Goal: Transaction & Acquisition: Subscribe to service/newsletter

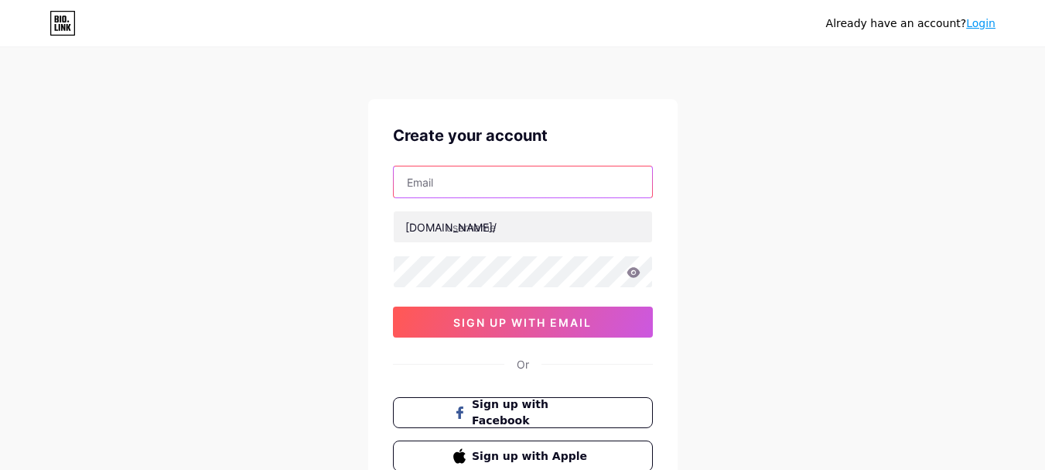
click at [562, 174] on input "text" at bounding box center [523, 181] width 258 height 31
click at [553, 186] on input "text" at bounding box center [523, 181] width 258 height 31
paste input "[EMAIL_ADDRESS][DOMAIN_NAME]"
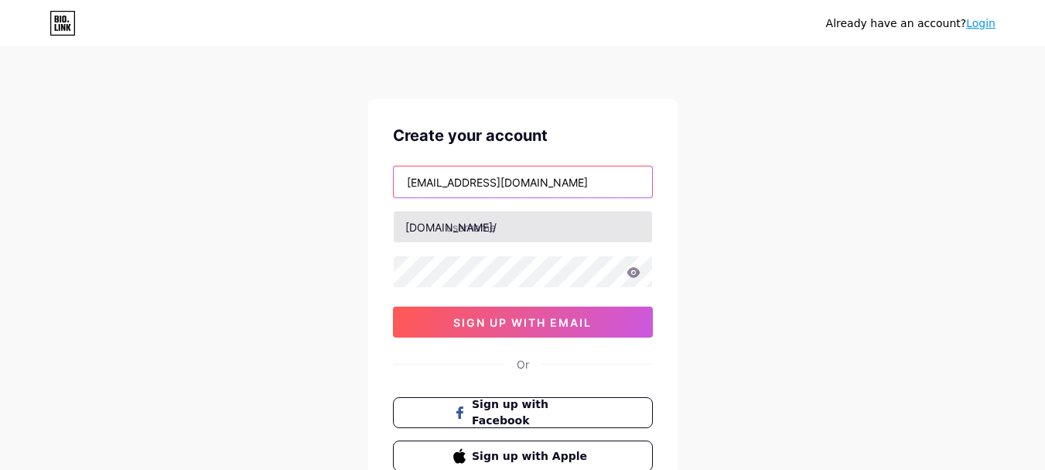
type input "[EMAIL_ADDRESS][DOMAIN_NAME]"
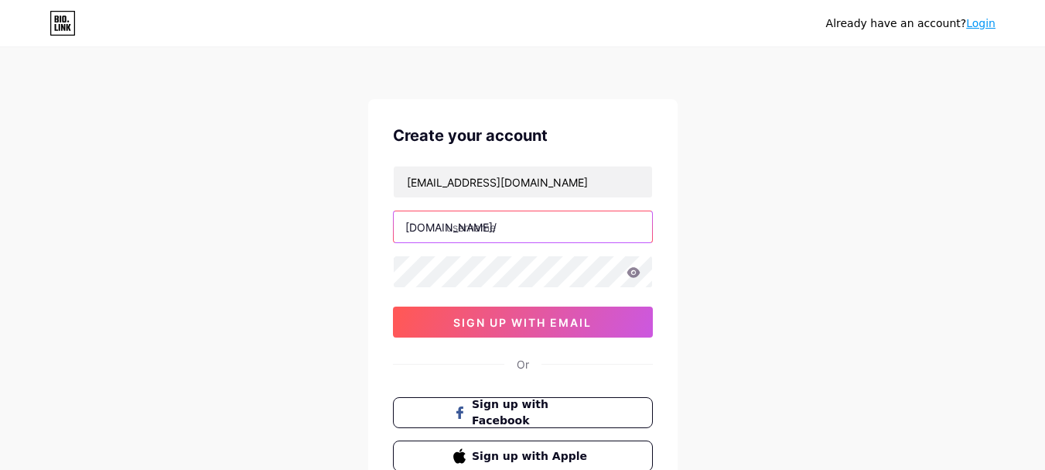
click at [465, 223] on input "text" at bounding box center [523, 226] width 258 height 31
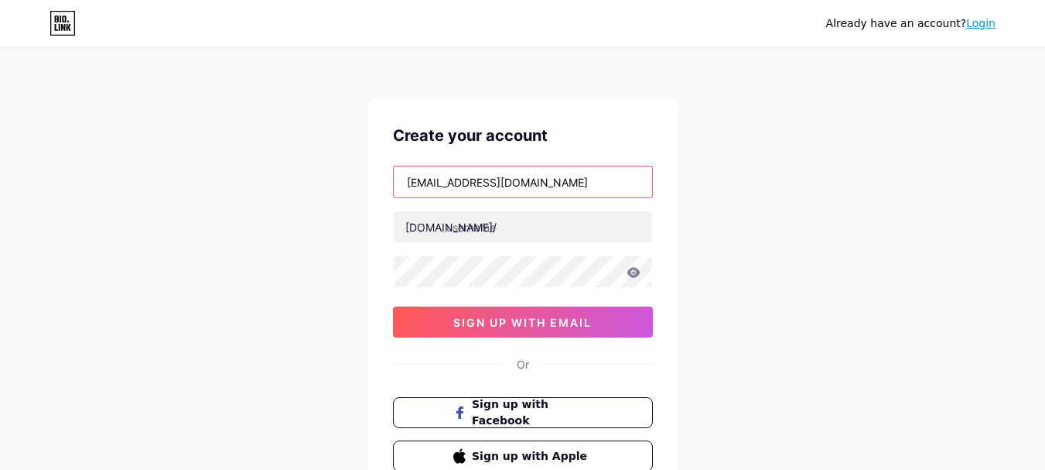
drag, startPoint x: 484, startPoint y: 183, endPoint x: 378, endPoint y: 206, distance: 108.4
click at [327, 186] on div "Already have an account? Login Create your account [EMAIL_ADDRESS][DOMAIN_NAME]…" at bounding box center [522, 296] width 1045 height 592
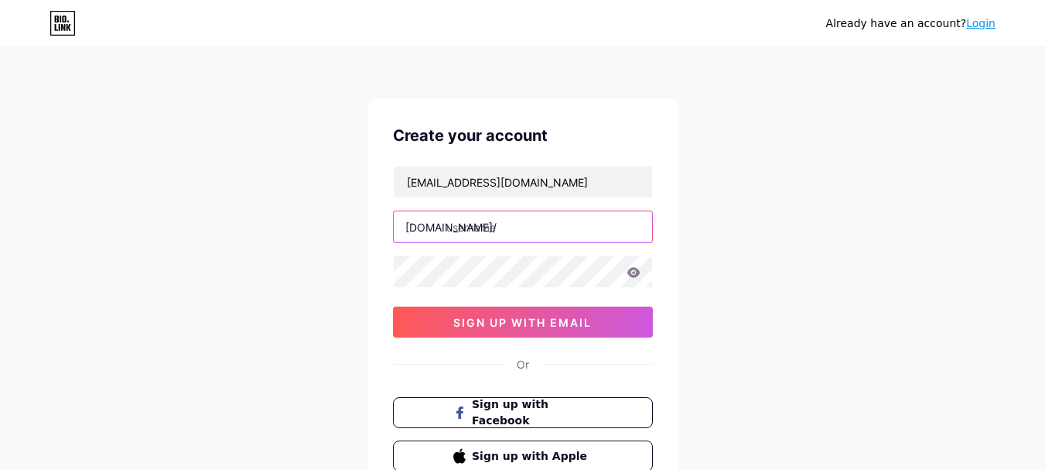
click at [470, 228] on input "text" at bounding box center [523, 226] width 258 height 31
paste input "iphone17series"
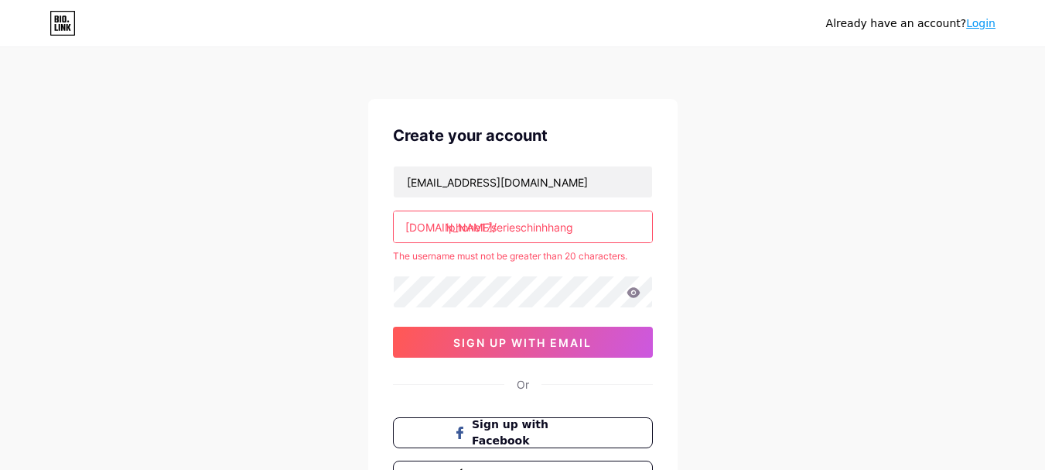
click at [459, 272] on div "[EMAIL_ADDRESS][DOMAIN_NAME] [DOMAIN_NAME]/ iphone17serieschinhhang The usernam…" at bounding box center [523, 262] width 260 height 192
drag, startPoint x: 523, startPoint y: 228, endPoint x: 600, endPoint y: 228, distance: 77.4
click at [600, 228] on input "iphone17serieschinhhang" at bounding box center [523, 226] width 258 height 31
type input "iphone17series"
drag, startPoint x: 408, startPoint y: 224, endPoint x: 539, endPoint y: 224, distance: 131.5
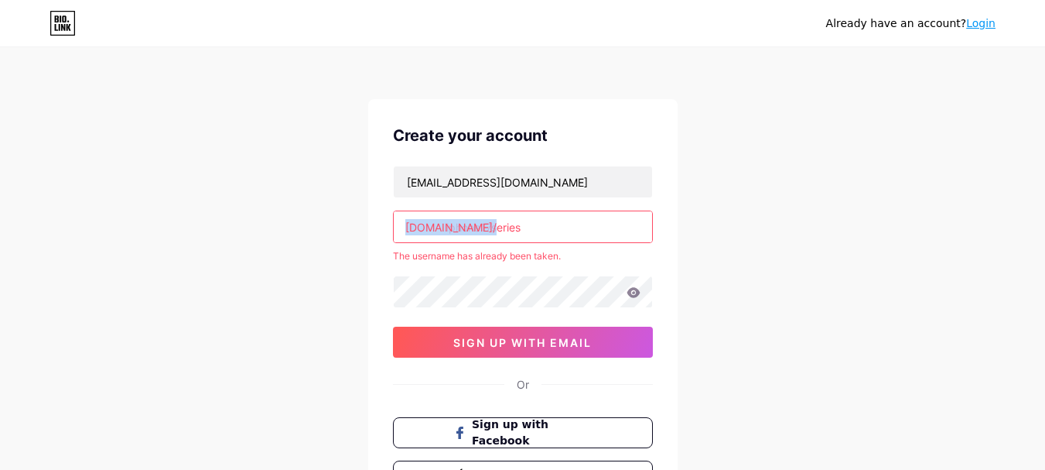
click at [539, 224] on div "[DOMAIN_NAME]/ iphone17series" at bounding box center [523, 226] width 260 height 32
click at [988, 19] on link "Login" at bounding box center [980, 23] width 29 height 12
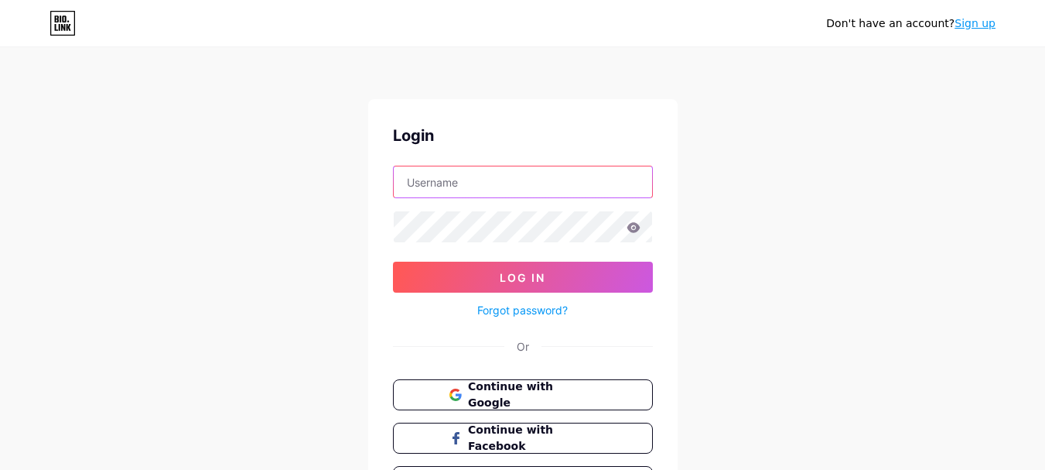
click at [597, 180] on input "text" at bounding box center [523, 181] width 258 height 31
paste input "iphone17series"
type input "iphone17series"
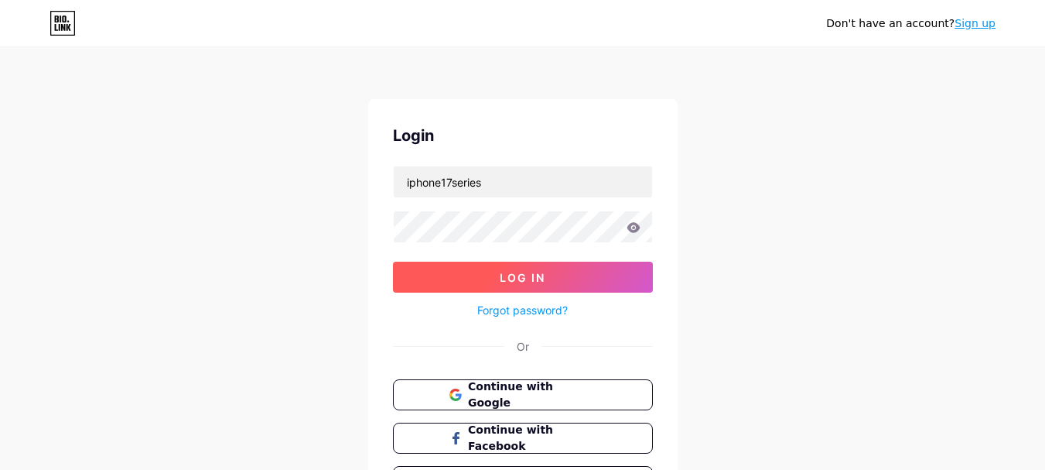
click at [520, 268] on button "Log In" at bounding box center [523, 277] width 260 height 31
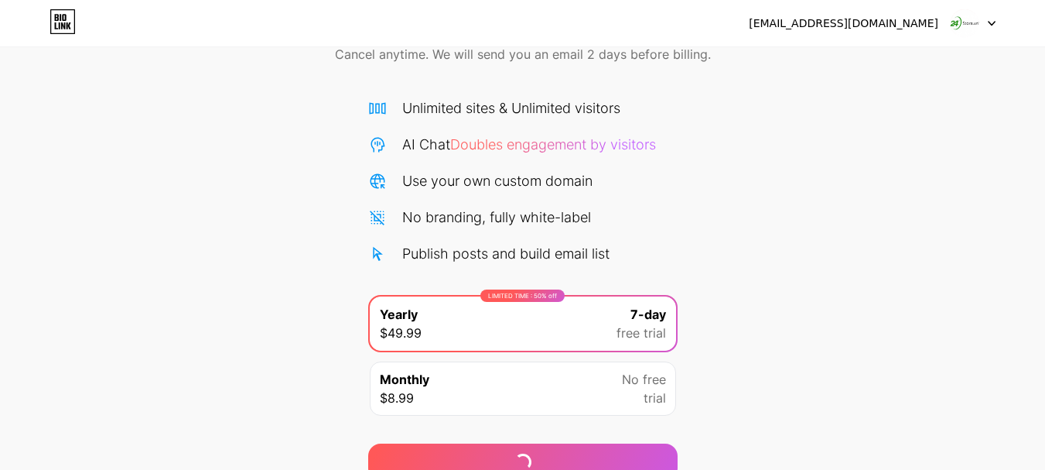
scroll to position [153, 0]
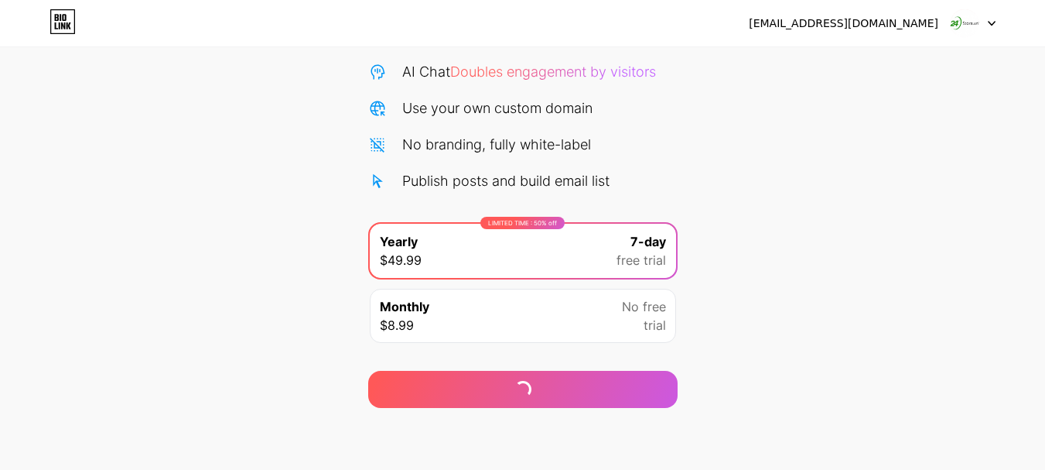
click at [966, 26] on img at bounding box center [964, 23] width 29 height 29
click at [875, 26] on div "[EMAIL_ADDRESS][DOMAIN_NAME]" at bounding box center [844, 23] width 190 height 16
click at [638, 296] on div "Monthly $8.99 No free trial" at bounding box center [523, 316] width 306 height 54
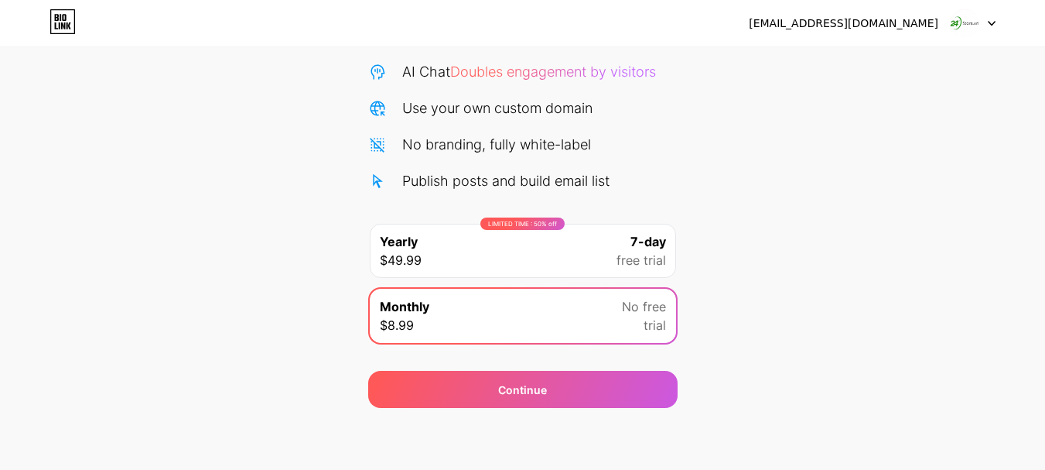
click at [626, 241] on div "7-day free trial" at bounding box center [642, 250] width 50 height 37
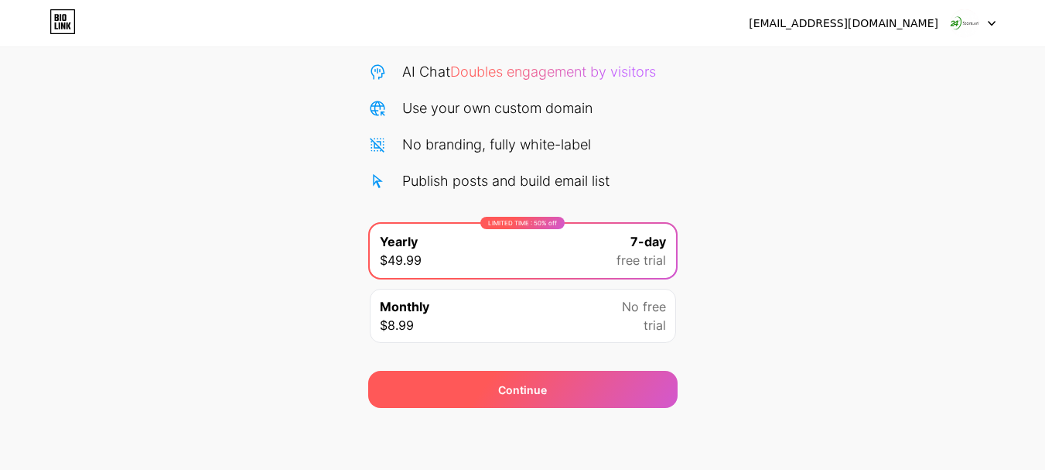
click at [653, 392] on div "Continue" at bounding box center [523, 389] width 310 height 37
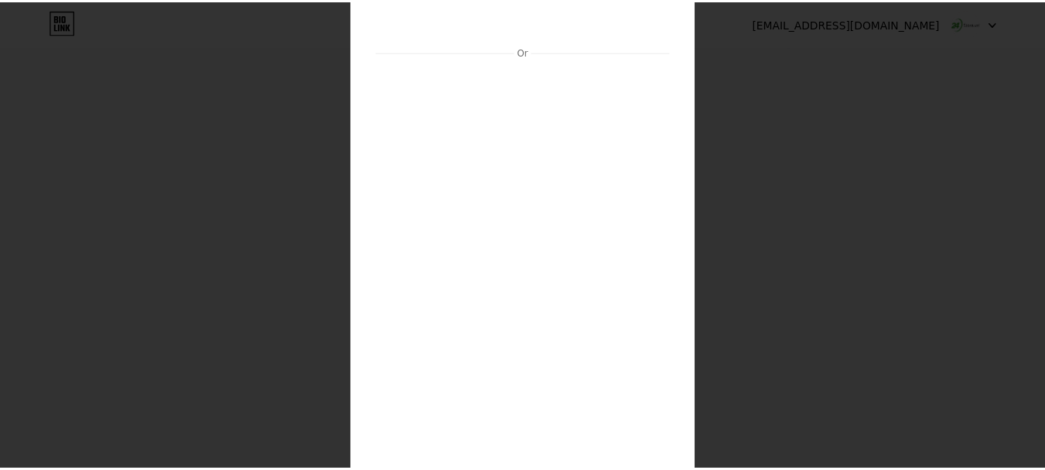
scroll to position [0, 0]
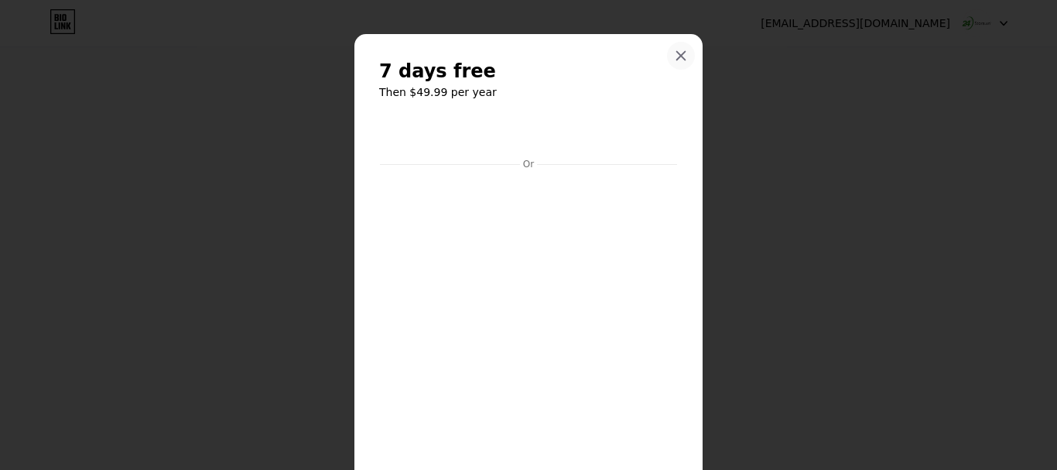
click at [675, 50] on icon at bounding box center [681, 56] width 12 height 12
